Goal: Transaction & Acquisition: Purchase product/service

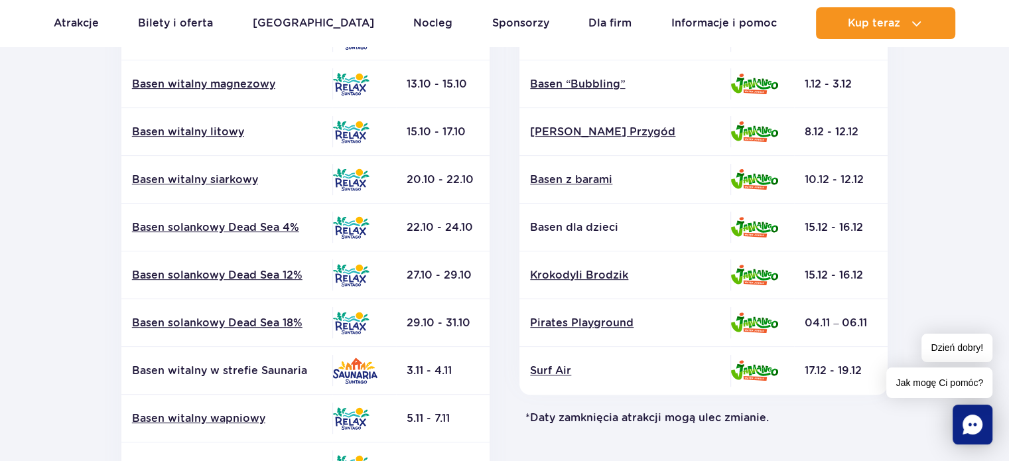
scroll to position [464, 0]
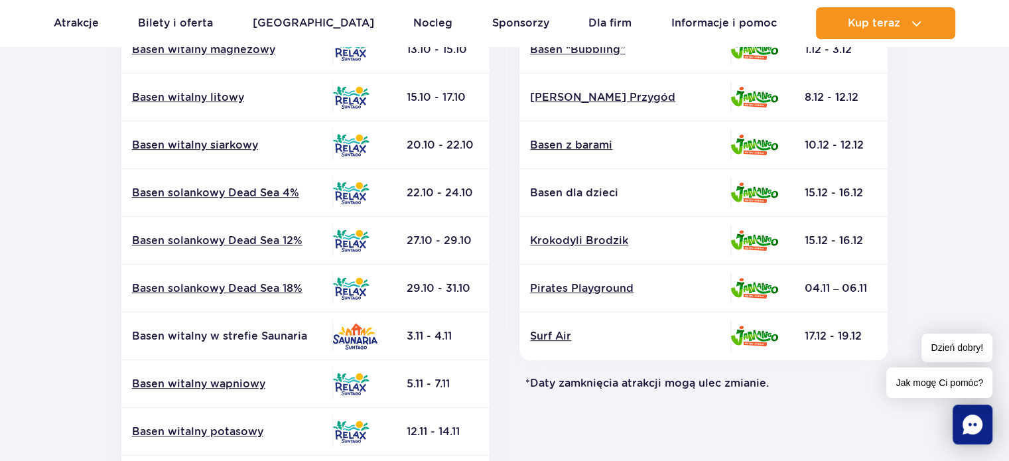
click at [580, 445] on div "Jamango Atrakcja Strefa Data zamknięcia* Basen z falami Zjeżdżalnie Surf Air" at bounding box center [704, 175] width 399 height 719
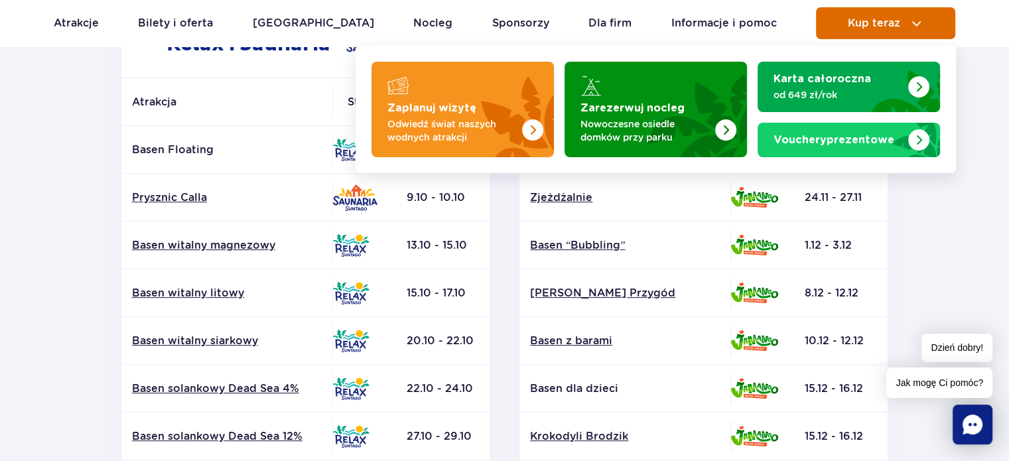
scroll to position [265, 0]
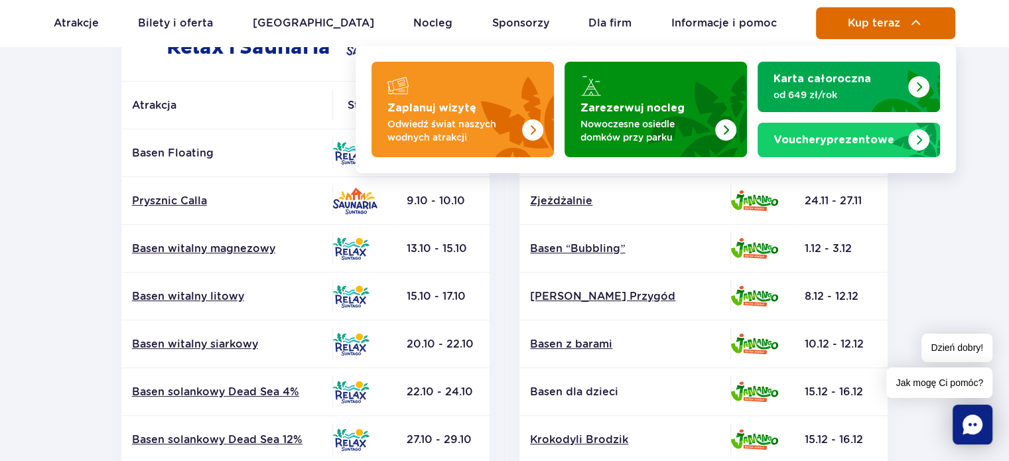
click at [857, 36] on button "Kup teraz" at bounding box center [885, 23] width 139 height 32
click at [914, 21] on img at bounding box center [916, 23] width 16 height 16
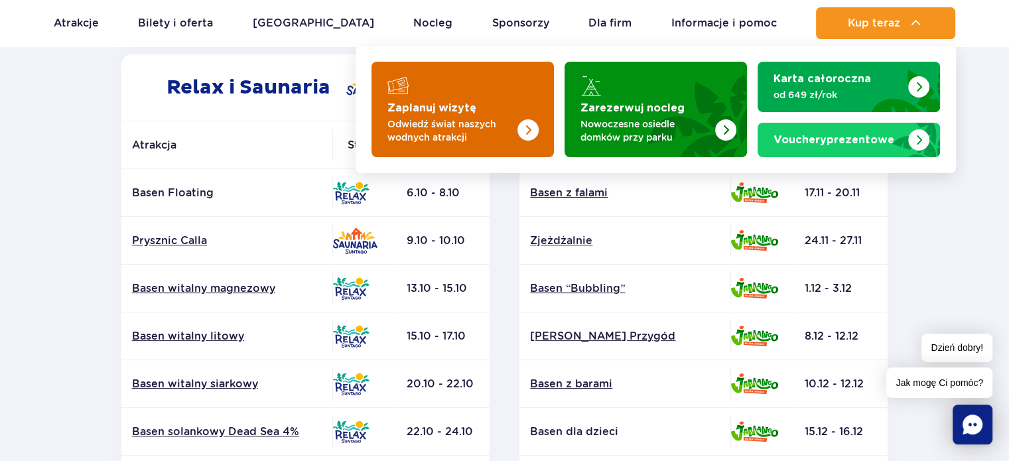
scroll to position [0, 0]
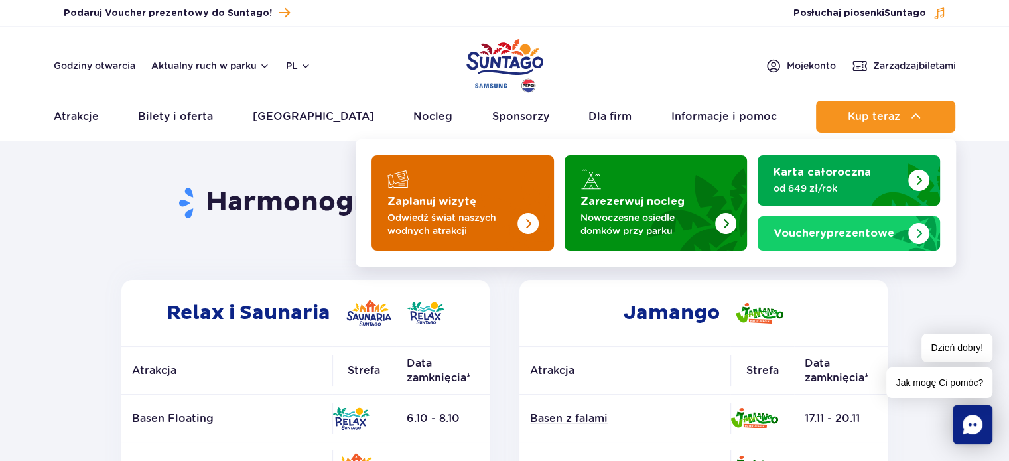
click at [465, 177] on img "Zaplanuj wizytę" at bounding box center [502, 199] width 106 height 104
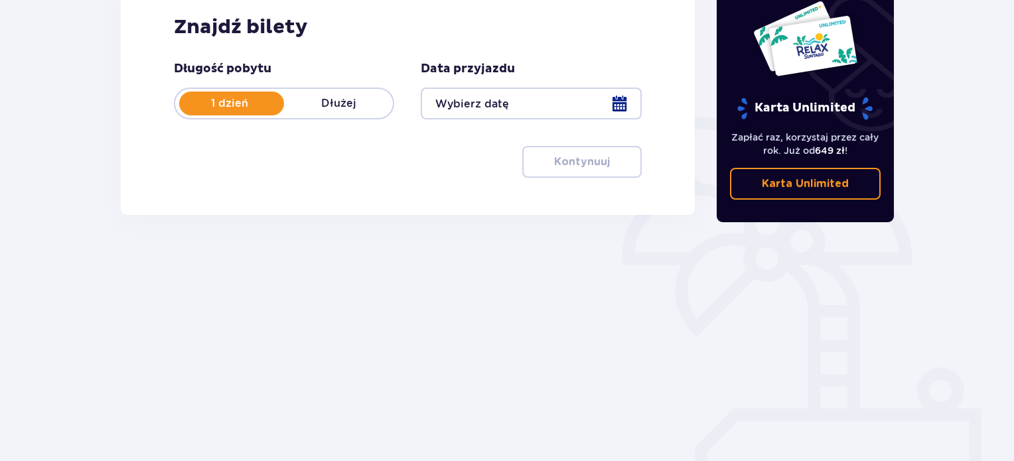
scroll to position [215, 0]
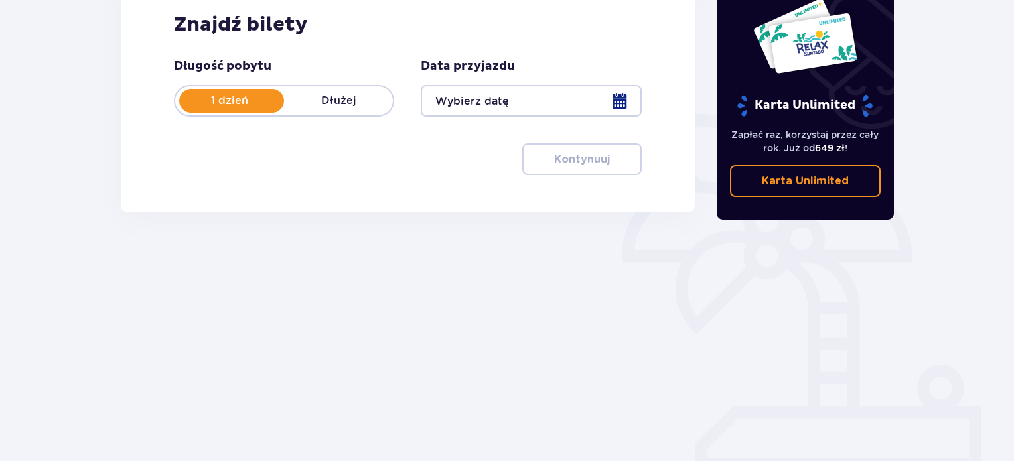
click at [608, 106] on div at bounding box center [531, 101] width 220 height 32
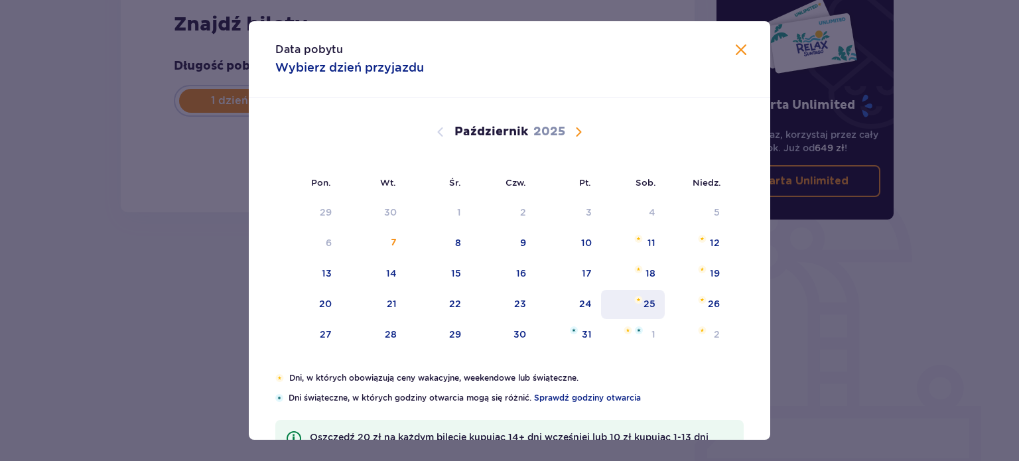
click at [644, 297] on div "25" at bounding box center [650, 303] width 12 height 13
type input "[DATE]"
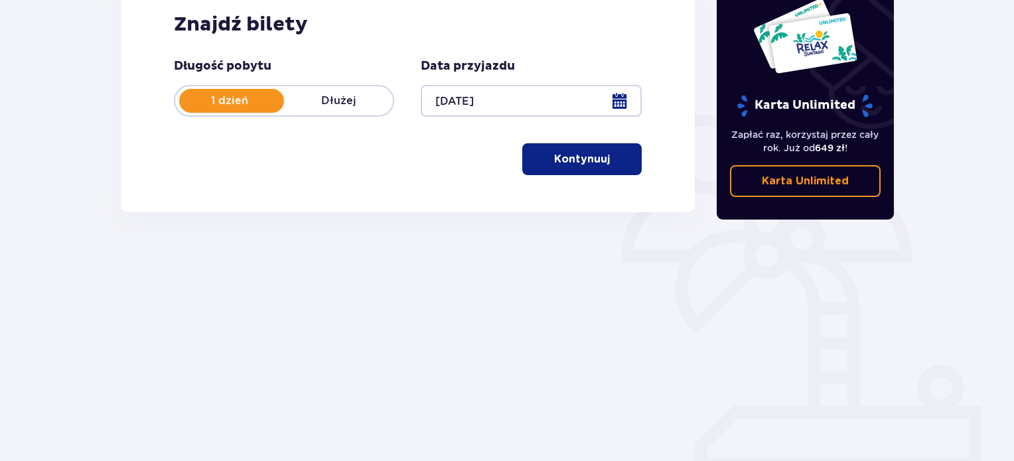
click at [547, 142] on div "Długość pobytu 1 dzień Dłużej Data przyjazdu [DATE] Kontynuuj Przejdź do konfig…" at bounding box center [408, 116] width 468 height 117
click at [554, 156] on p "Kontynuuj" at bounding box center [582, 159] width 56 height 15
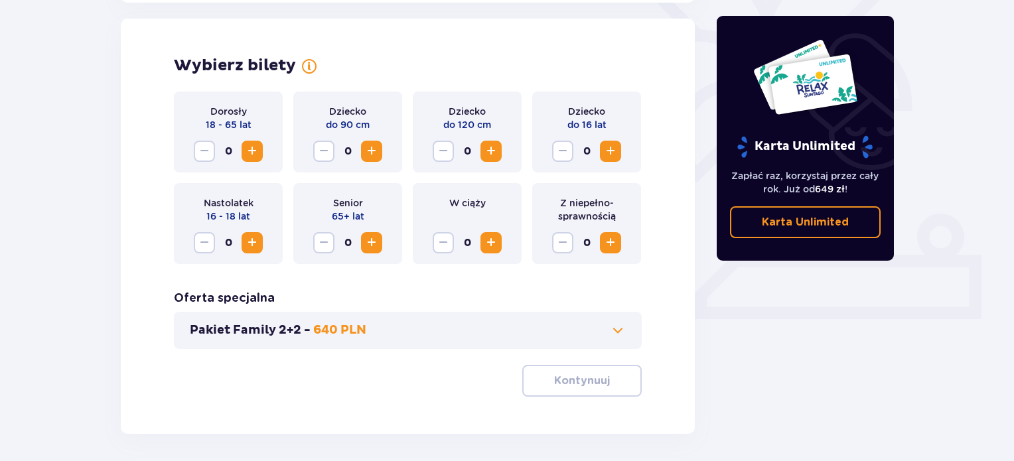
scroll to position [369, 0]
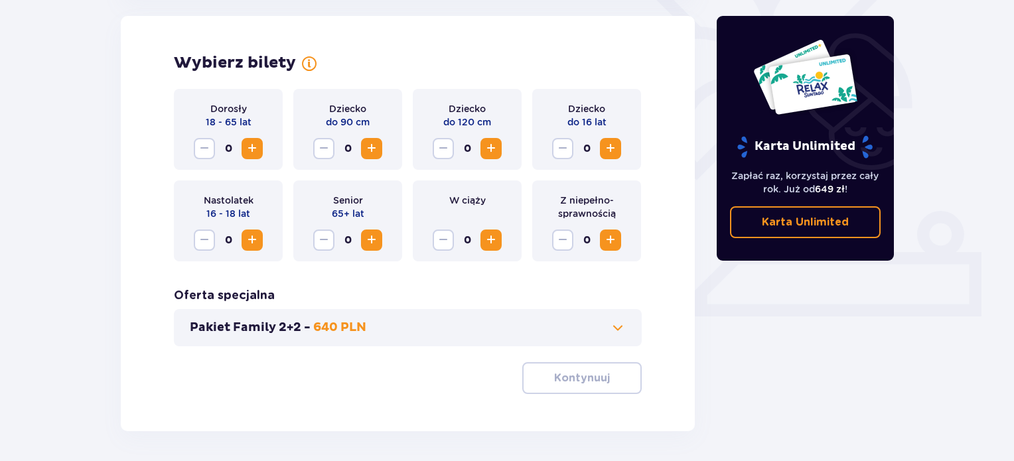
click at [244, 143] on span "Zwiększ" at bounding box center [252, 149] width 16 height 16
click at [610, 143] on span "Zwiększ" at bounding box center [611, 149] width 16 height 16
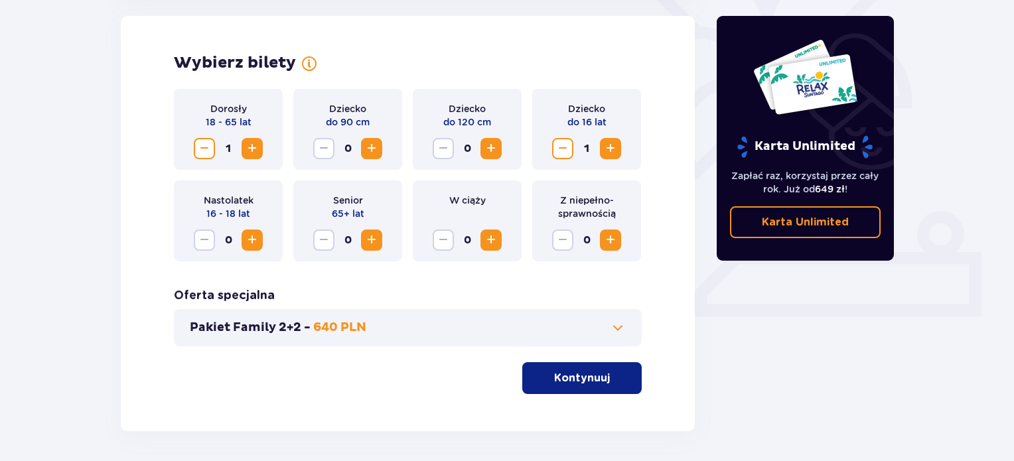
click at [589, 369] on button "Kontynuuj" at bounding box center [581, 378] width 119 height 32
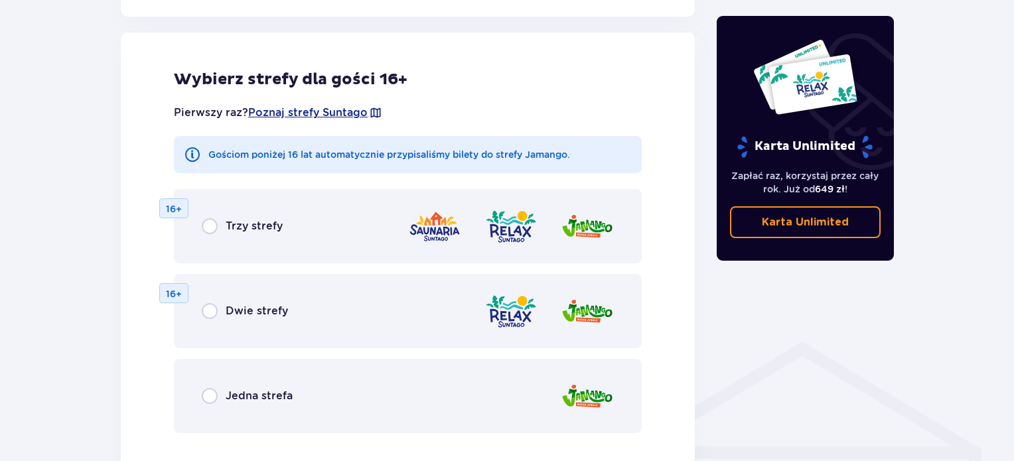
scroll to position [737, 0]
click at [211, 310] on input "radio" at bounding box center [210, 311] width 16 height 16
radio input "true"
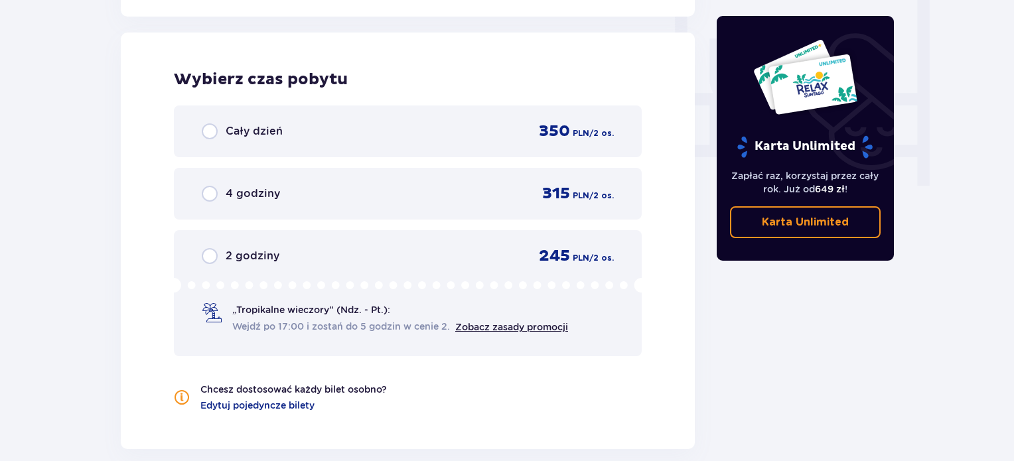
scroll to position [1246, 0]
click at [212, 125] on input "radio" at bounding box center [210, 131] width 16 height 16
radio input "true"
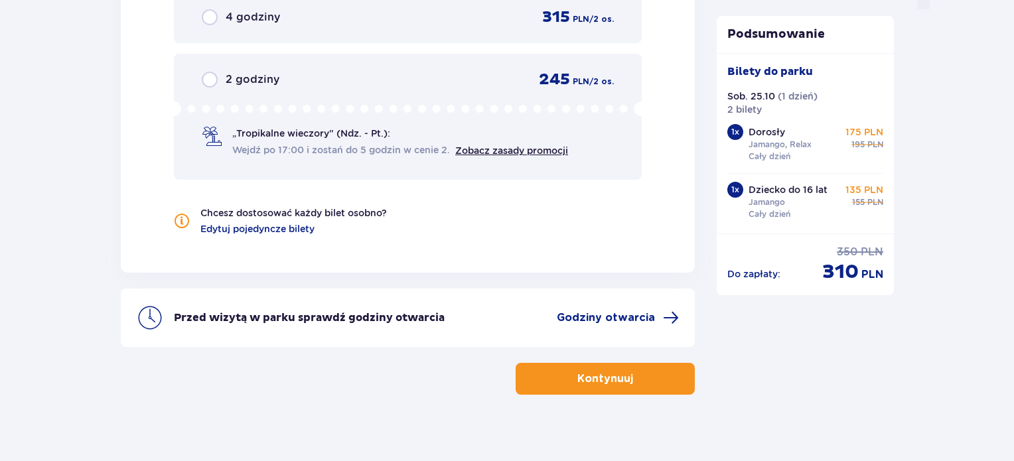
scroll to position [1433, 0]
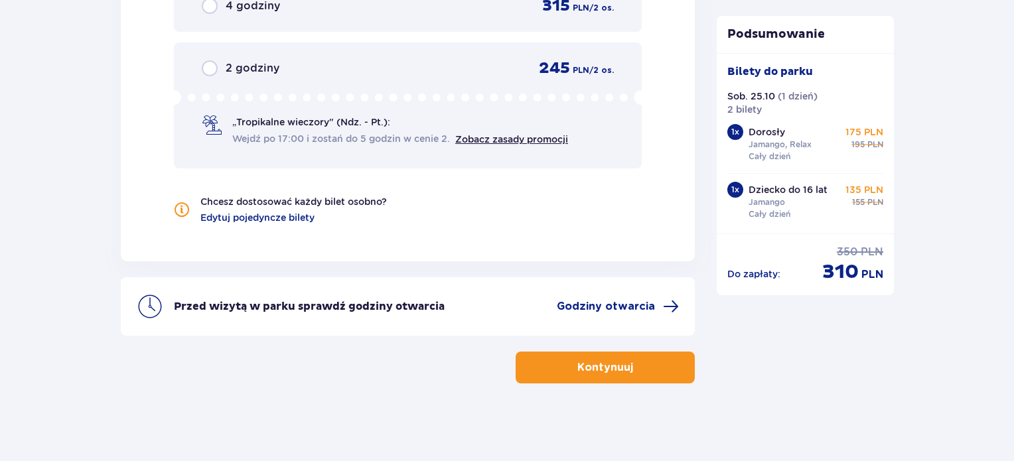
click at [648, 369] on button "Kontynuuj" at bounding box center [605, 368] width 179 height 32
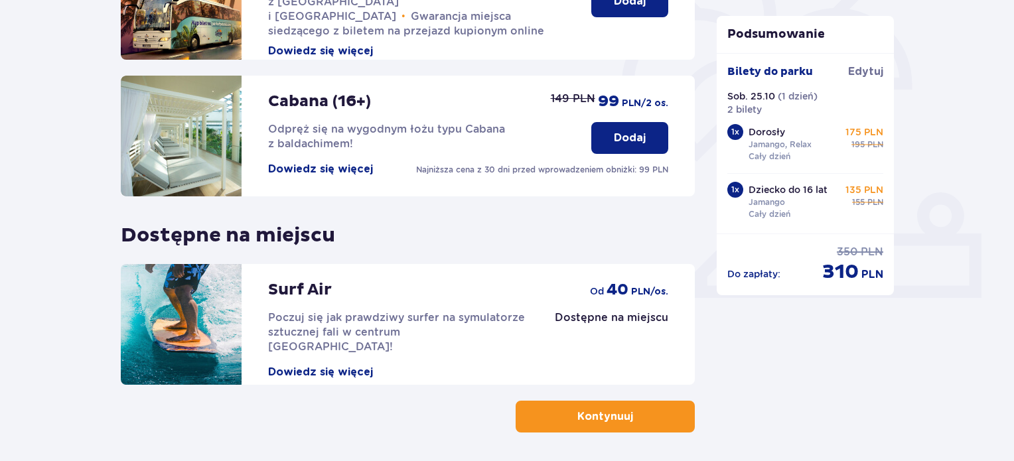
scroll to position [438, 0]
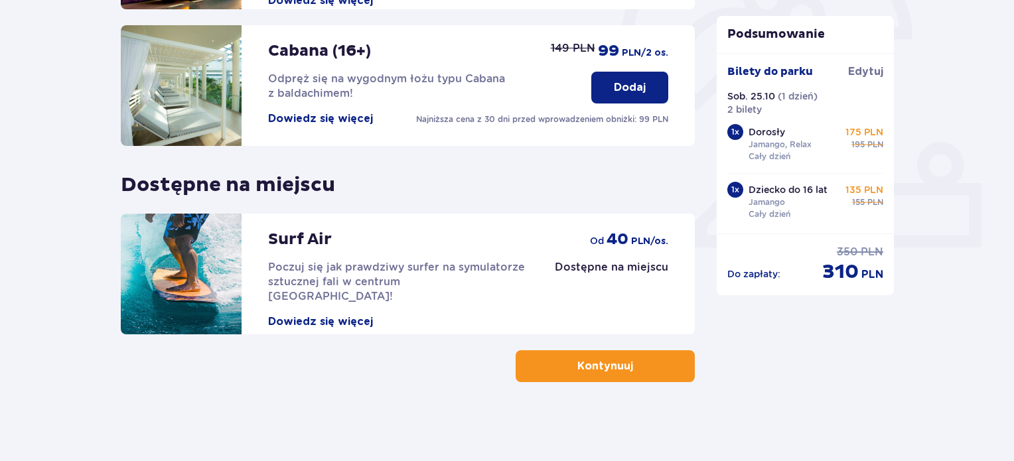
click at [620, 357] on button "Kontynuuj" at bounding box center [605, 366] width 179 height 32
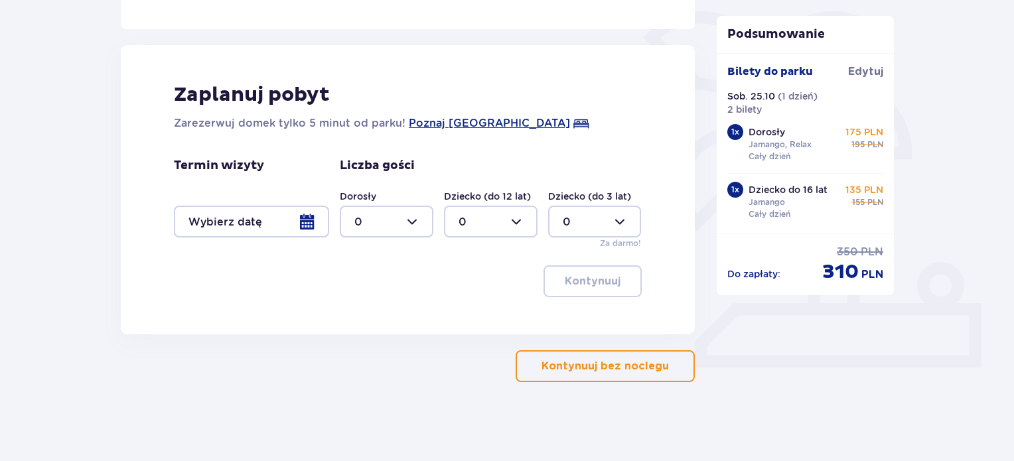
click at [622, 374] on button "Kontynuuj bez noclegu" at bounding box center [605, 366] width 179 height 32
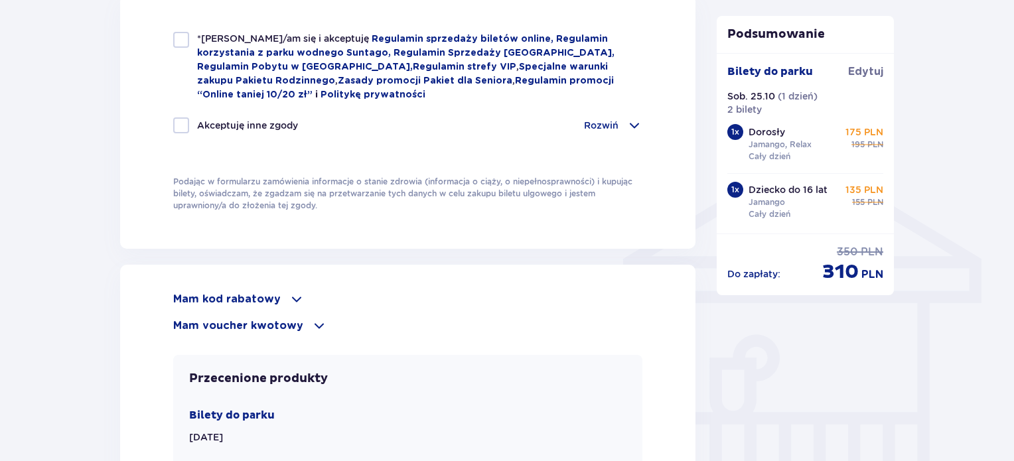
scroll to position [929, 0]
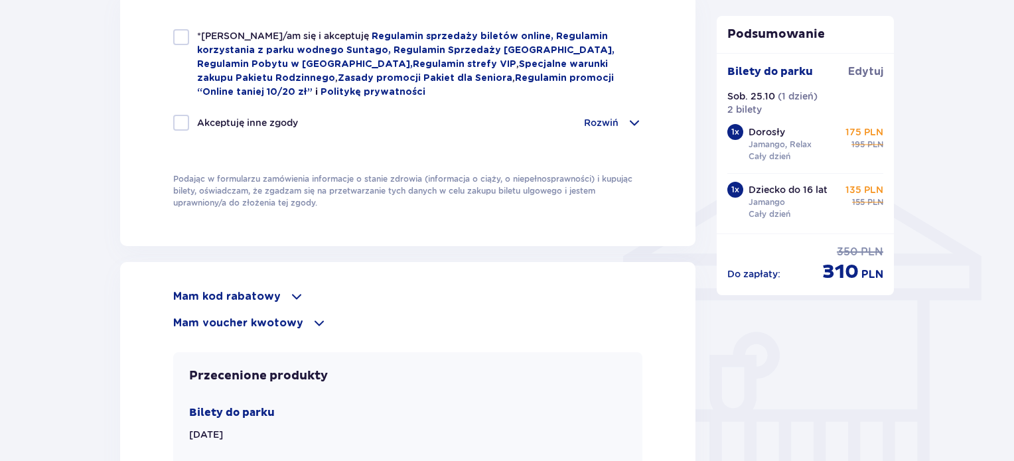
click at [289, 293] on span at bounding box center [297, 297] width 16 height 16
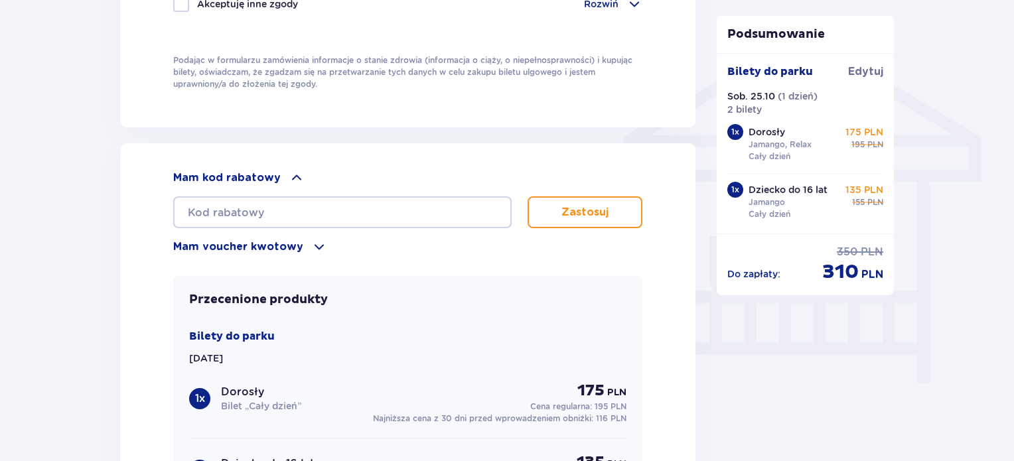
scroll to position [1128, 0]
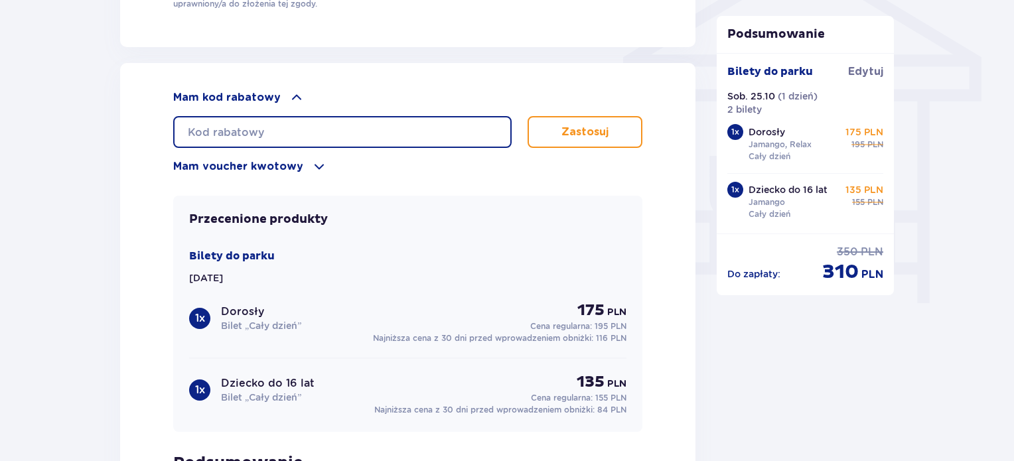
click at [277, 133] on input "text" at bounding box center [342, 132] width 338 height 32
type input "STUDENT30"
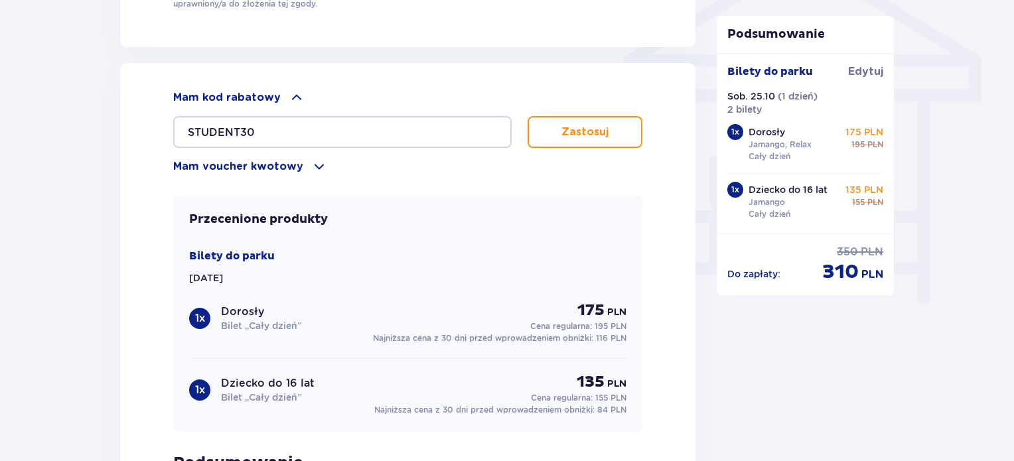
click at [576, 125] on p "Zastosuj" at bounding box center [584, 132] width 47 height 15
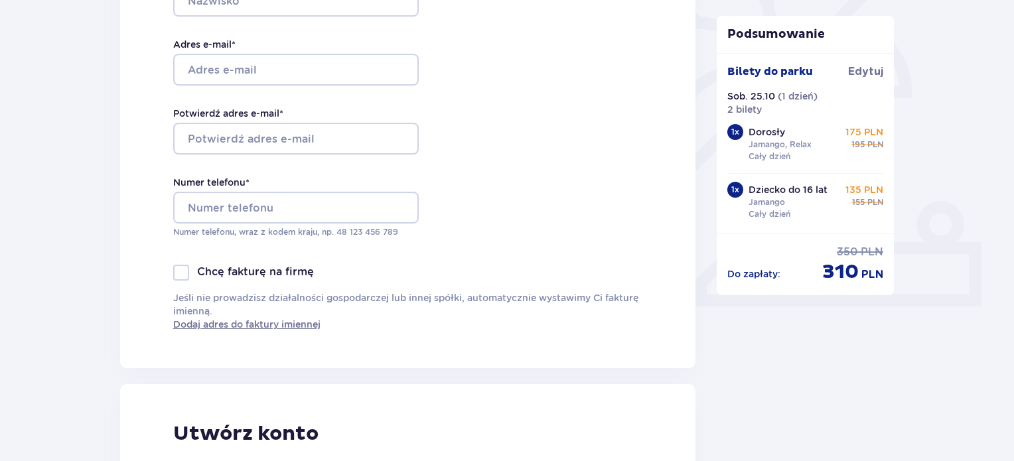
scroll to position [332, 0]
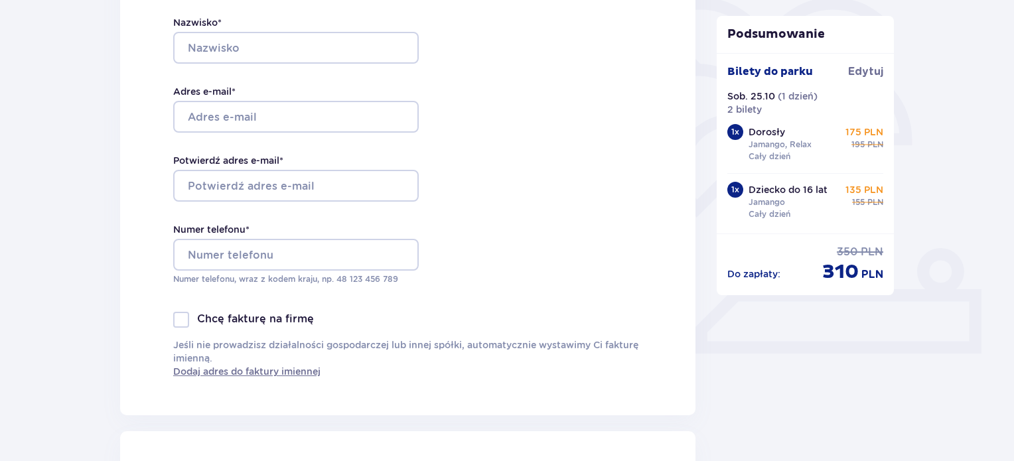
click at [784, 144] on p "Jamango, Relax" at bounding box center [780, 145] width 63 height 12
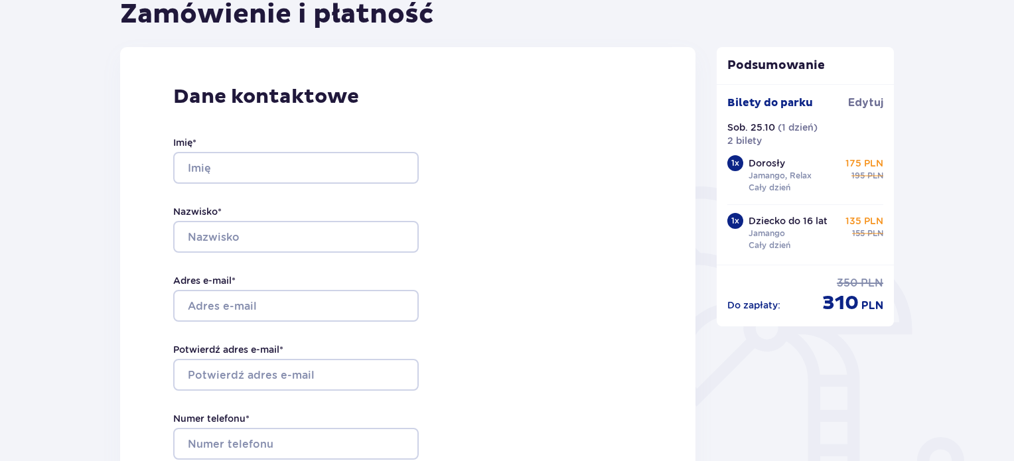
scroll to position [0, 0]
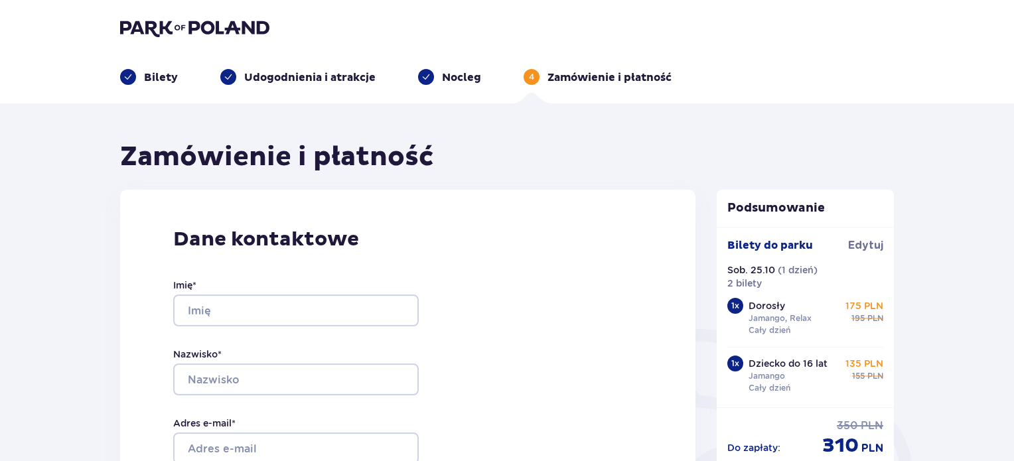
click at [311, 79] on p "Udogodnienia i atrakcje" at bounding box center [309, 77] width 131 height 15
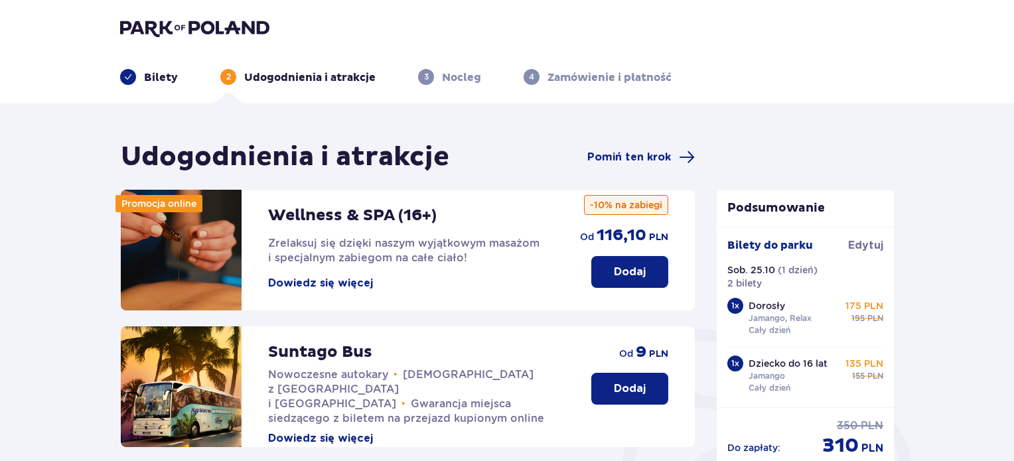
click at [147, 78] on p "Bilety" at bounding box center [161, 77] width 34 height 15
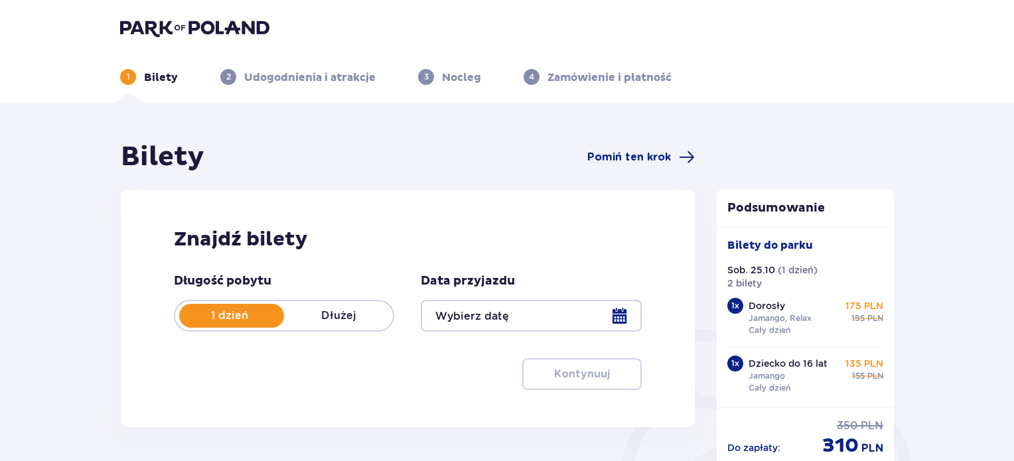
type input "[DATE]"
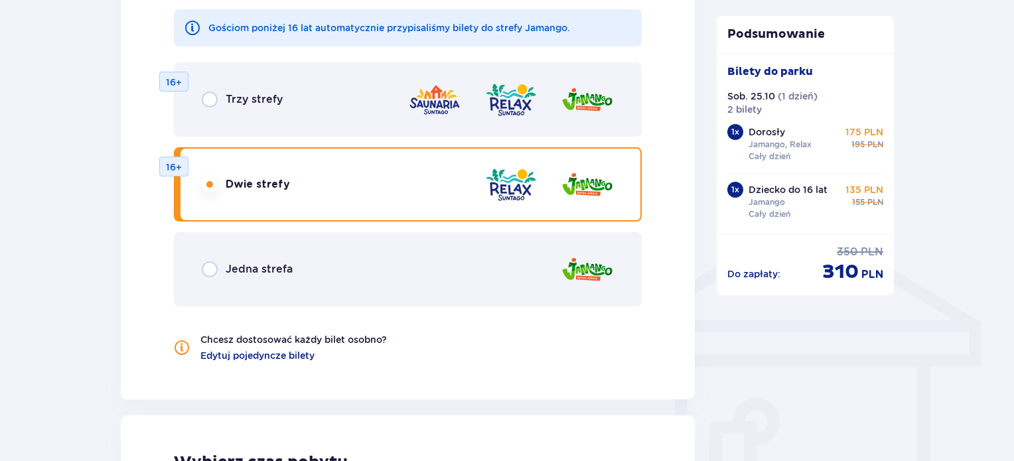
click at [207, 105] on input "radio" at bounding box center [210, 100] width 16 height 16
radio input "true"
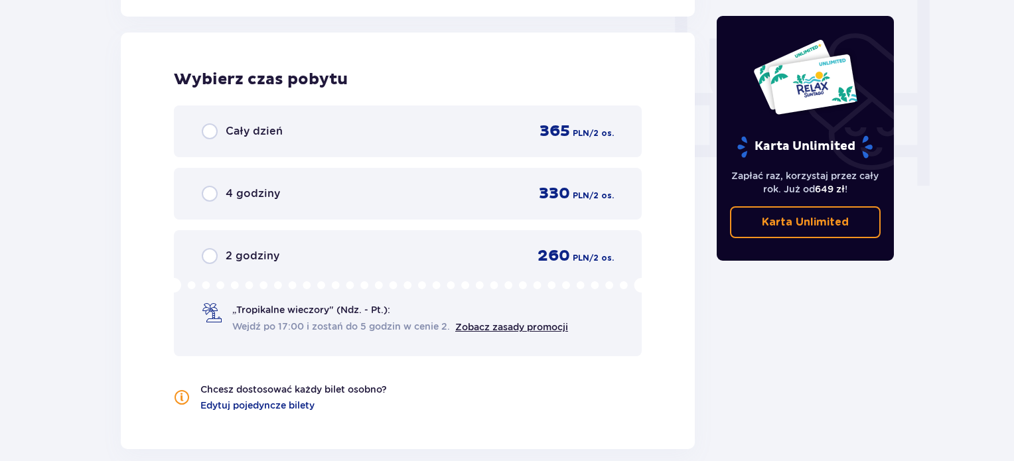
scroll to position [1246, 0]
click at [251, 133] on span "Cały dzień" at bounding box center [254, 130] width 57 height 15
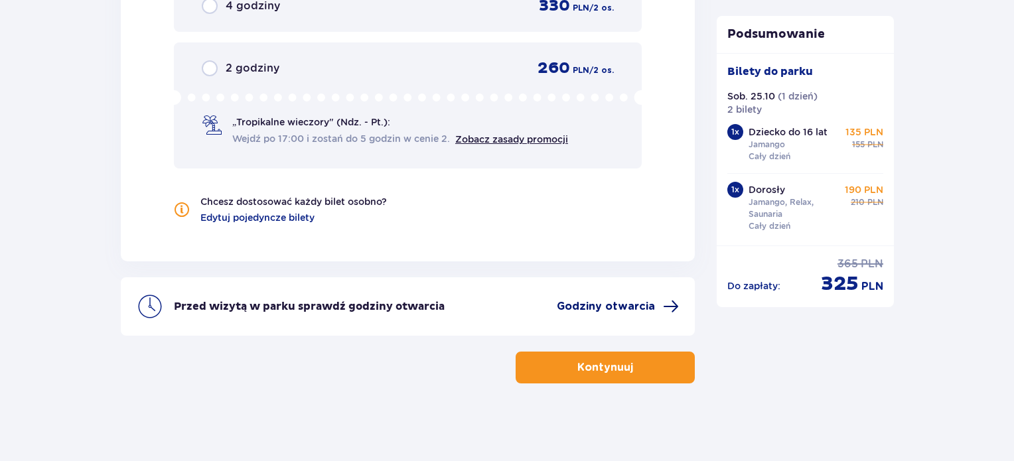
scroll to position [1433, 0]
click at [635, 372] on span "button" at bounding box center [636, 368] width 16 height 16
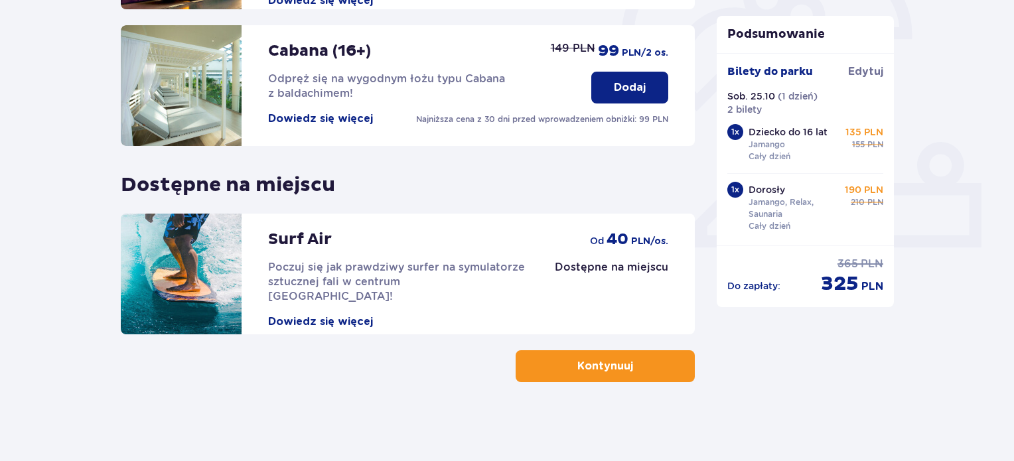
click at [595, 365] on p "Kontynuuj" at bounding box center [605, 366] width 56 height 15
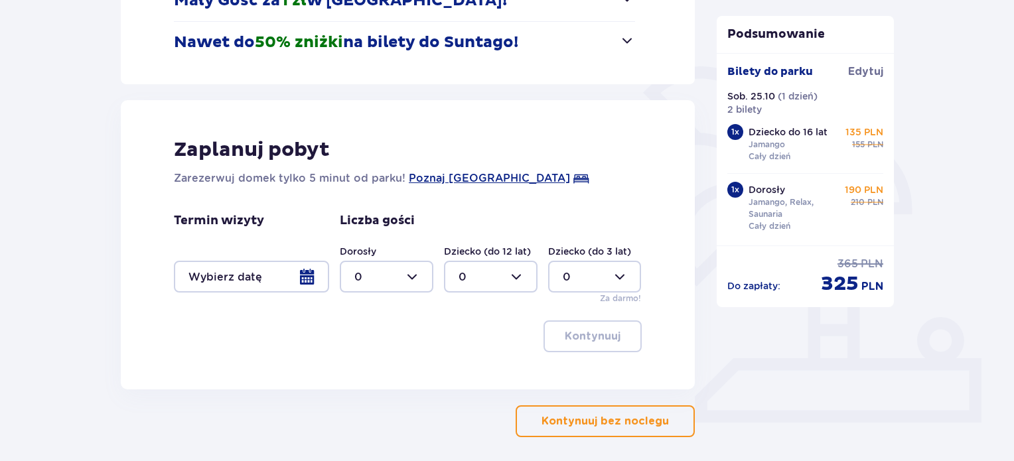
scroll to position [318, 0]
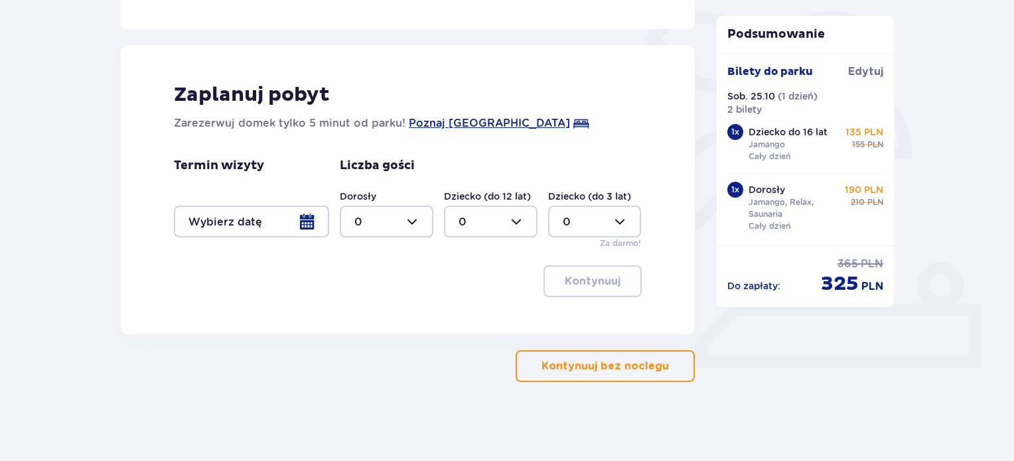
click at [611, 346] on div "Nocleg Pomiń ten krok Promocje Mały Gość za 1 zł w [GEOGRAPHIC_DATA]! Noc za zł…" at bounding box center [408, 102] width 574 height 559
click at [612, 360] on p "Kontynuuj bez noclegu" at bounding box center [604, 366] width 127 height 15
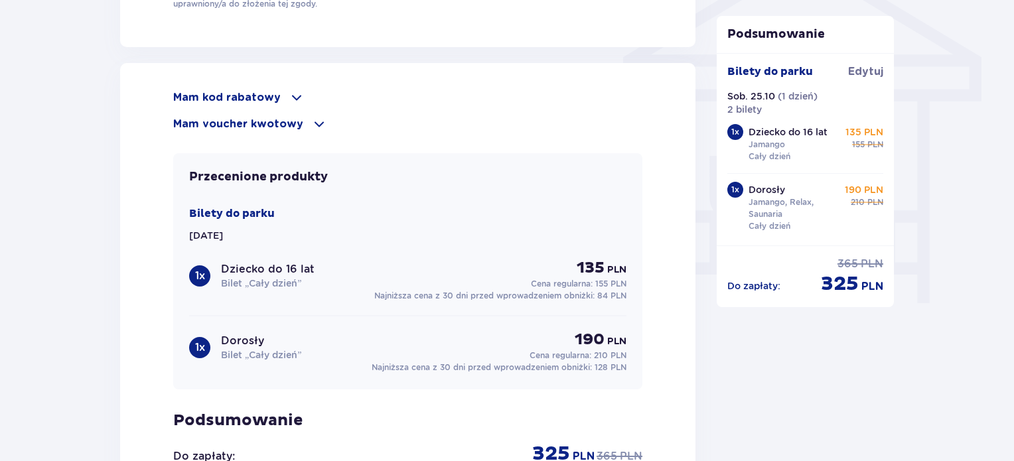
scroll to position [1035, 0]
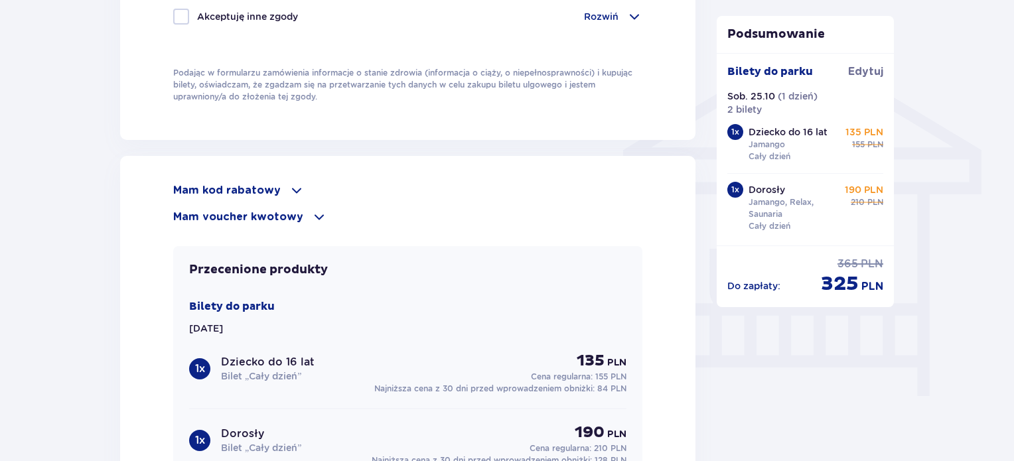
click at [281, 186] on div "Mam kod rabatowy" at bounding box center [407, 190] width 469 height 16
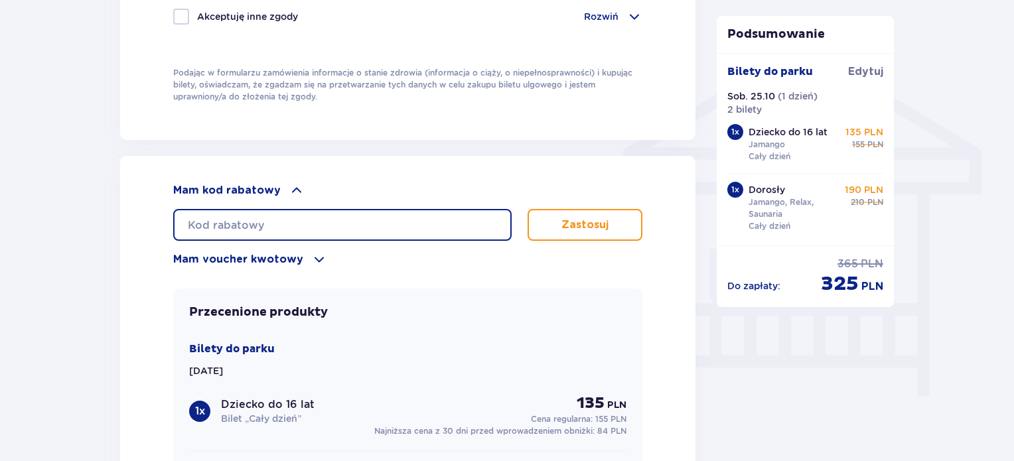
click at [269, 212] on input "text" at bounding box center [342, 225] width 338 height 32
type input "STUDENT30"
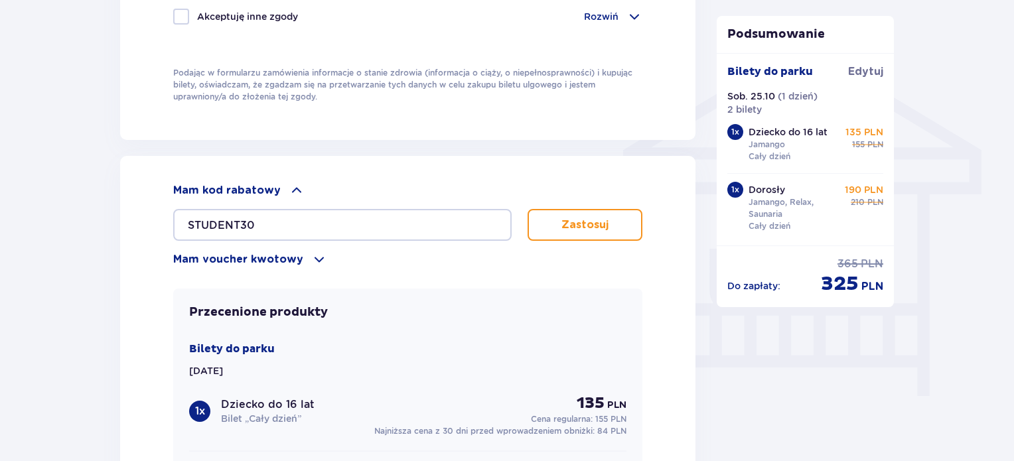
click at [625, 214] on button "Zastosuj" at bounding box center [585, 225] width 115 height 32
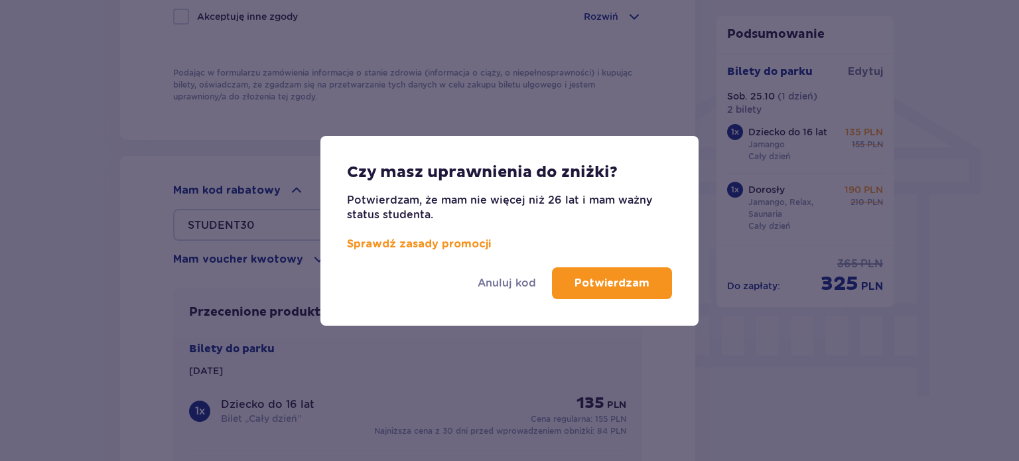
click at [610, 273] on button "Potwierdzam" at bounding box center [612, 283] width 120 height 32
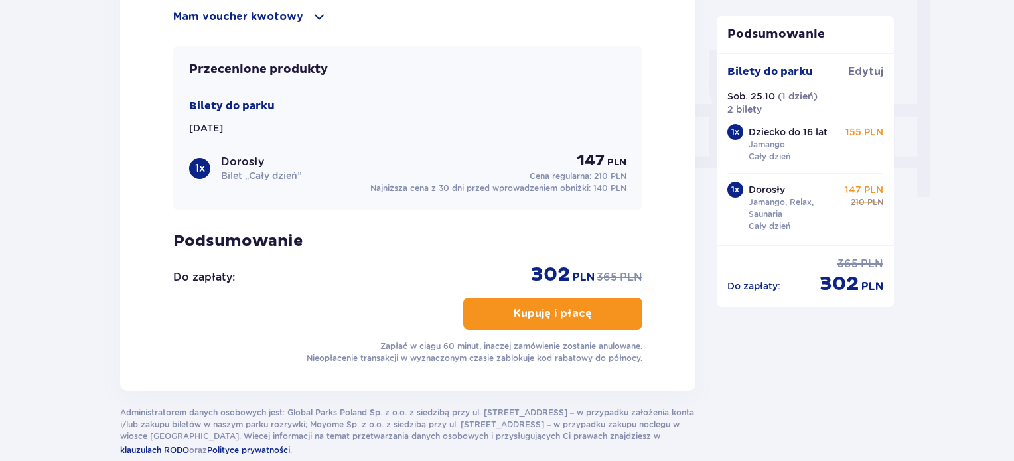
scroll to position [1168, 0]
